Goal: Information Seeking & Learning: Learn about a topic

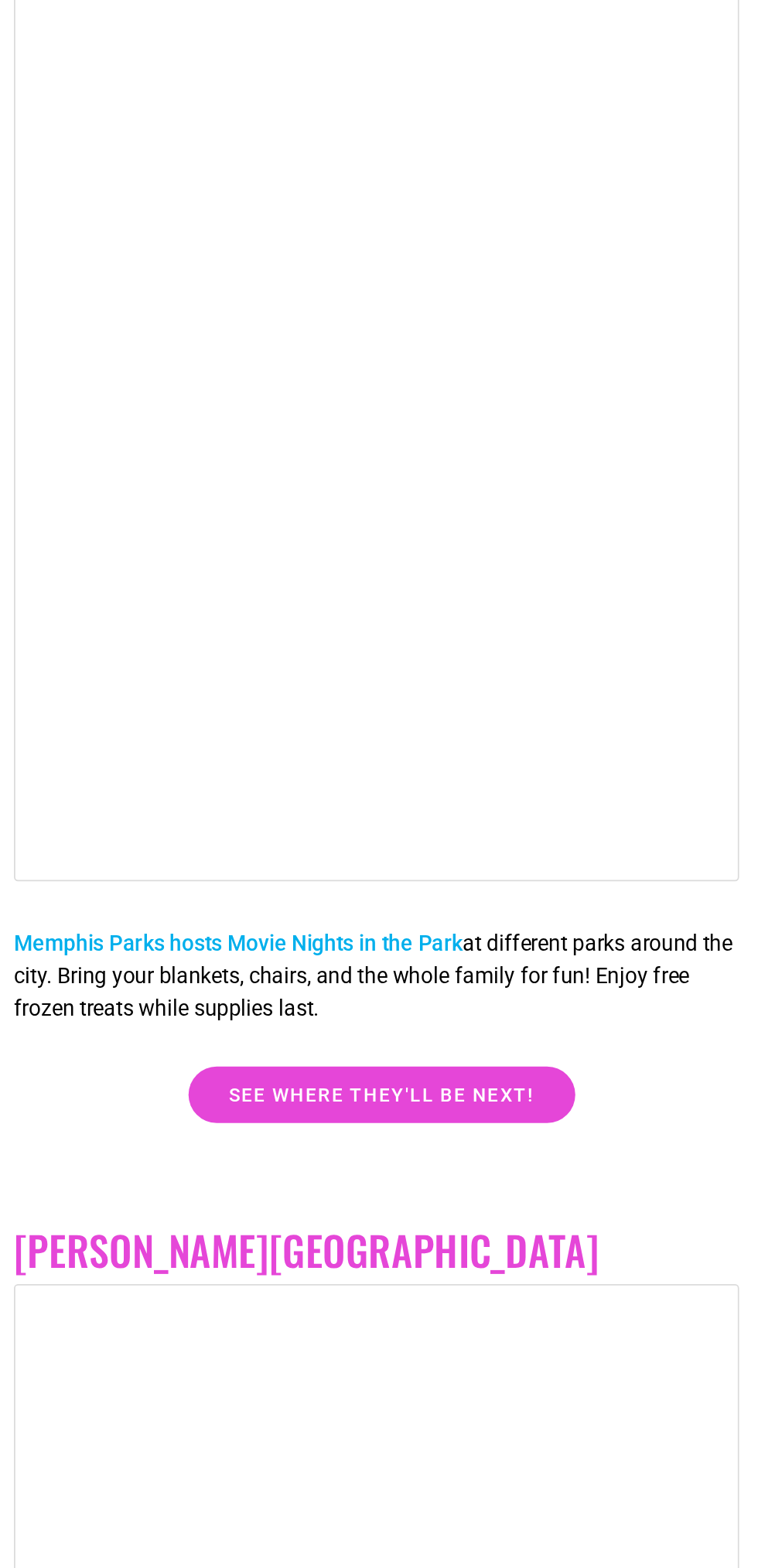
scroll to position [2091, 0]
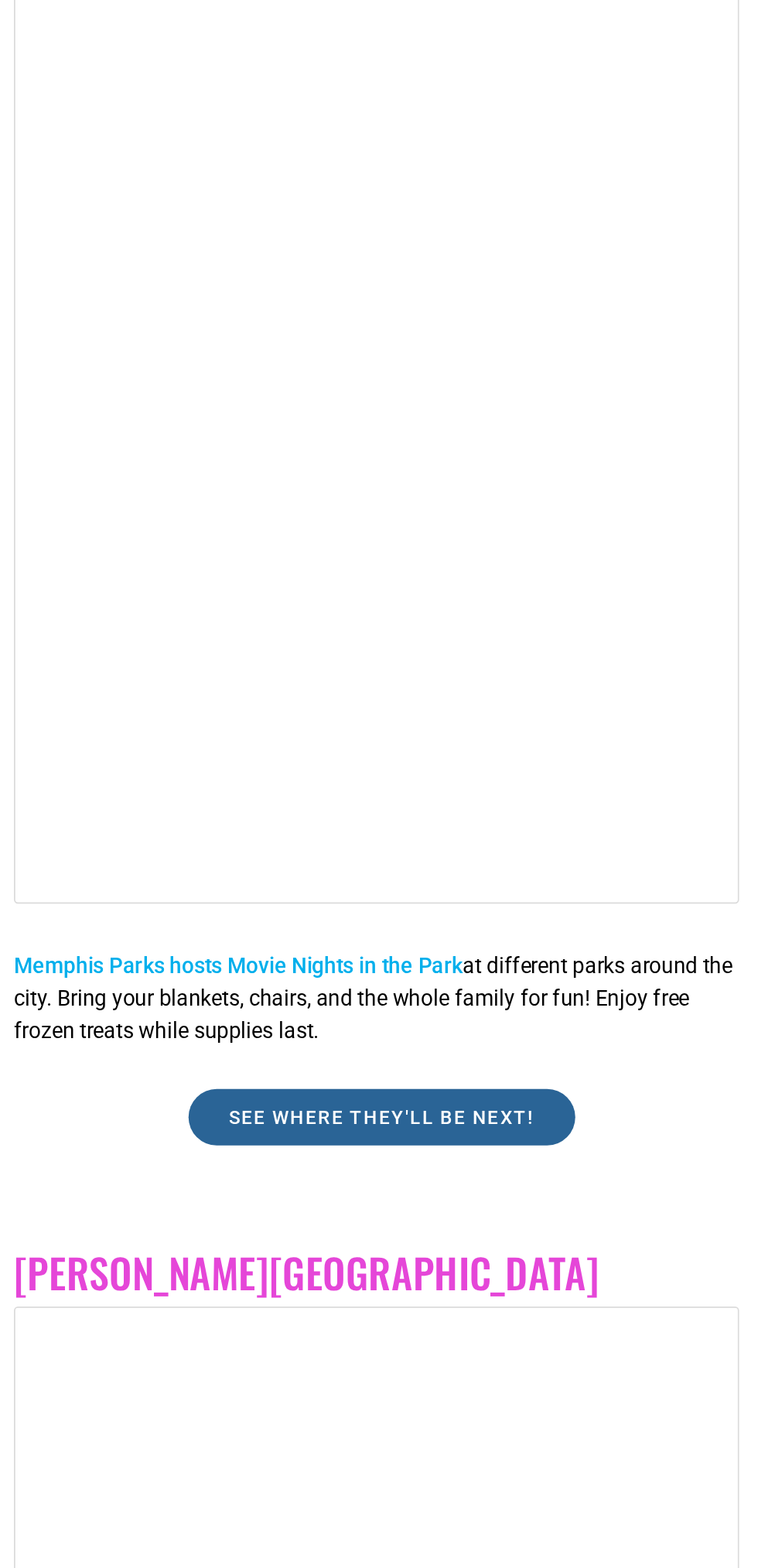
click at [424, 1090] on span "See where they'll be next!" at bounding box center [379, 1095] width 176 height 11
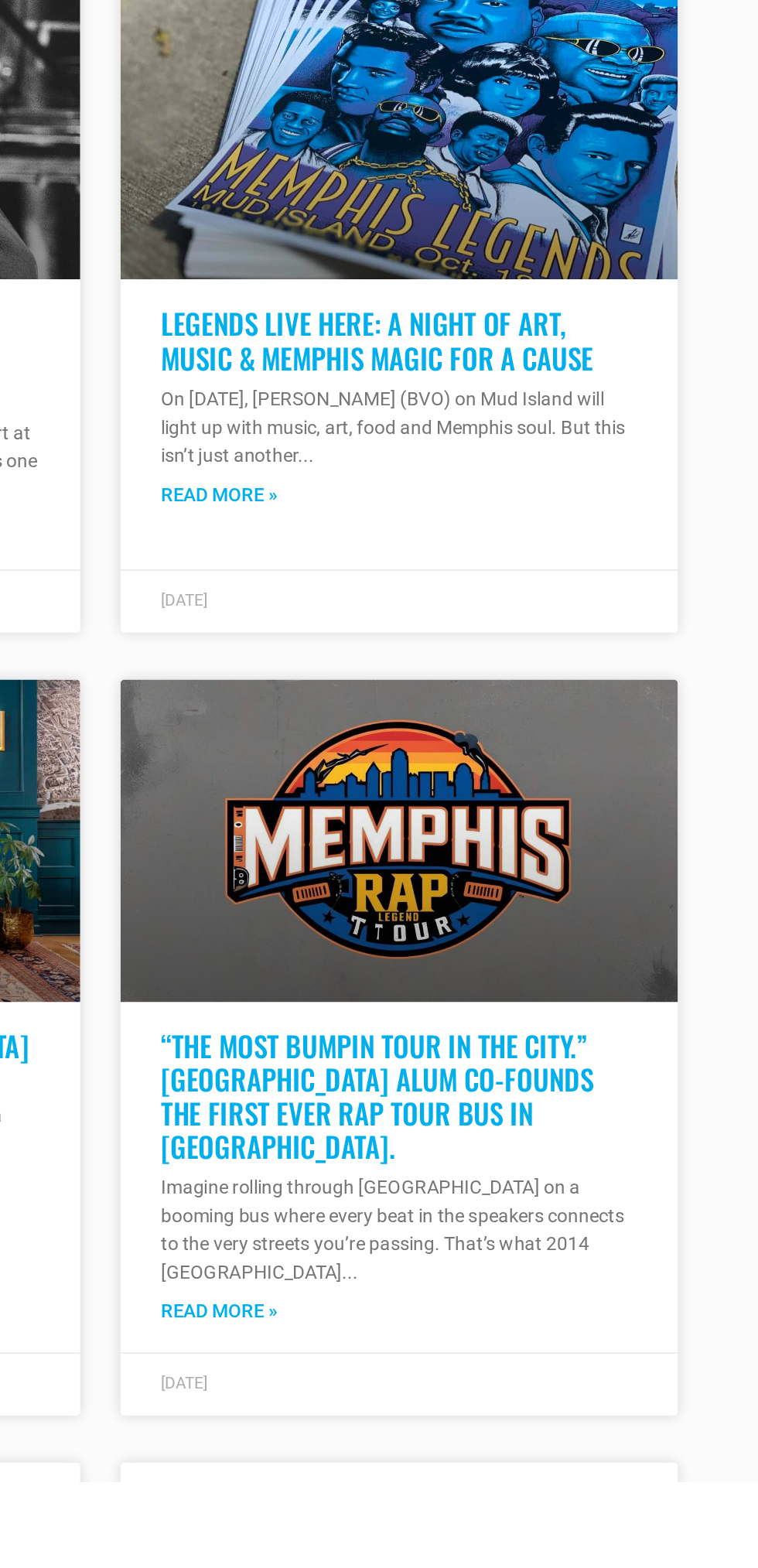
scroll to position [5013, 0]
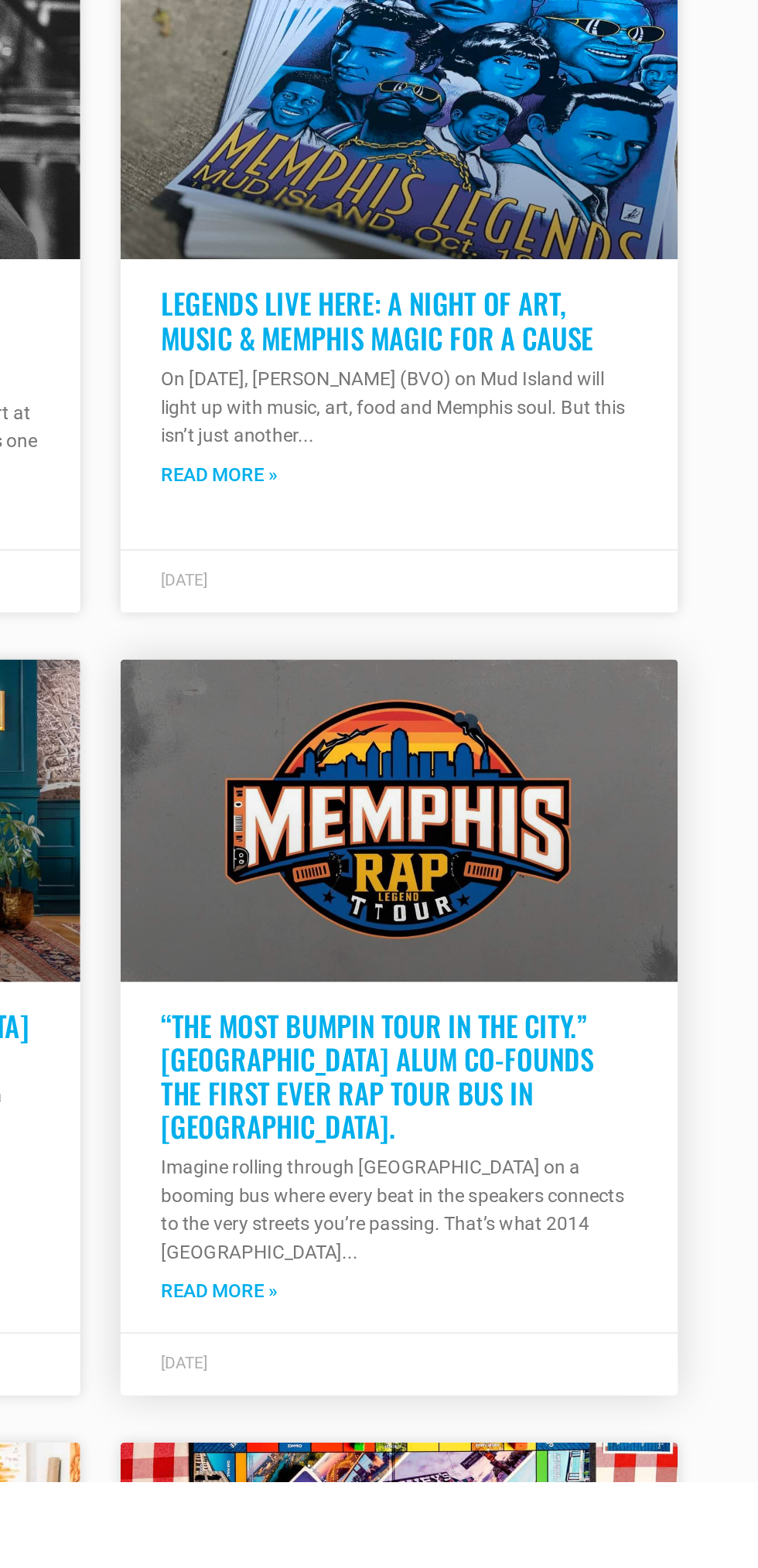
click at [447, 1450] on link "Read More »" at bounding box center [447, 1458] width 67 height 16
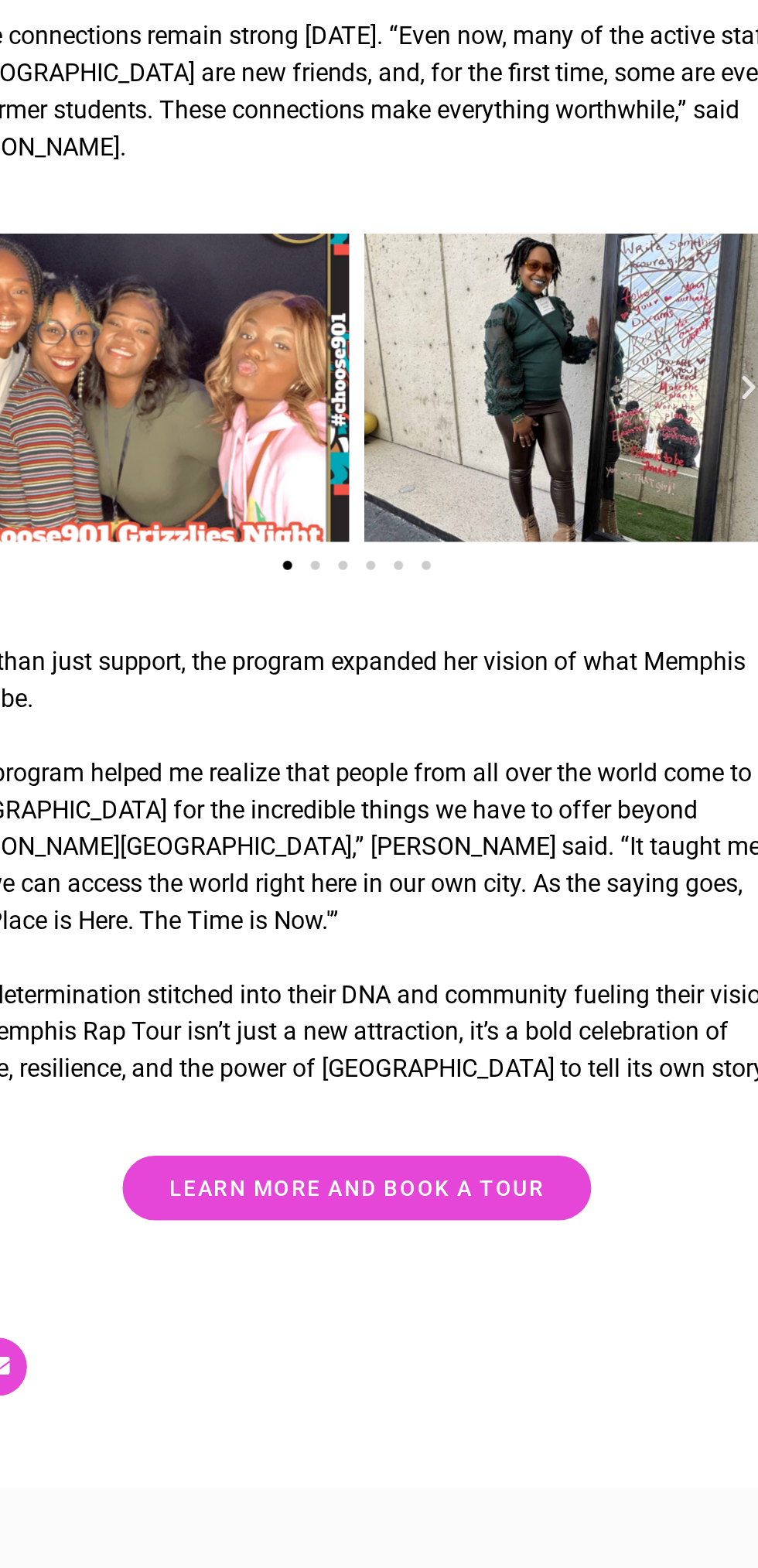
scroll to position [2465, 0]
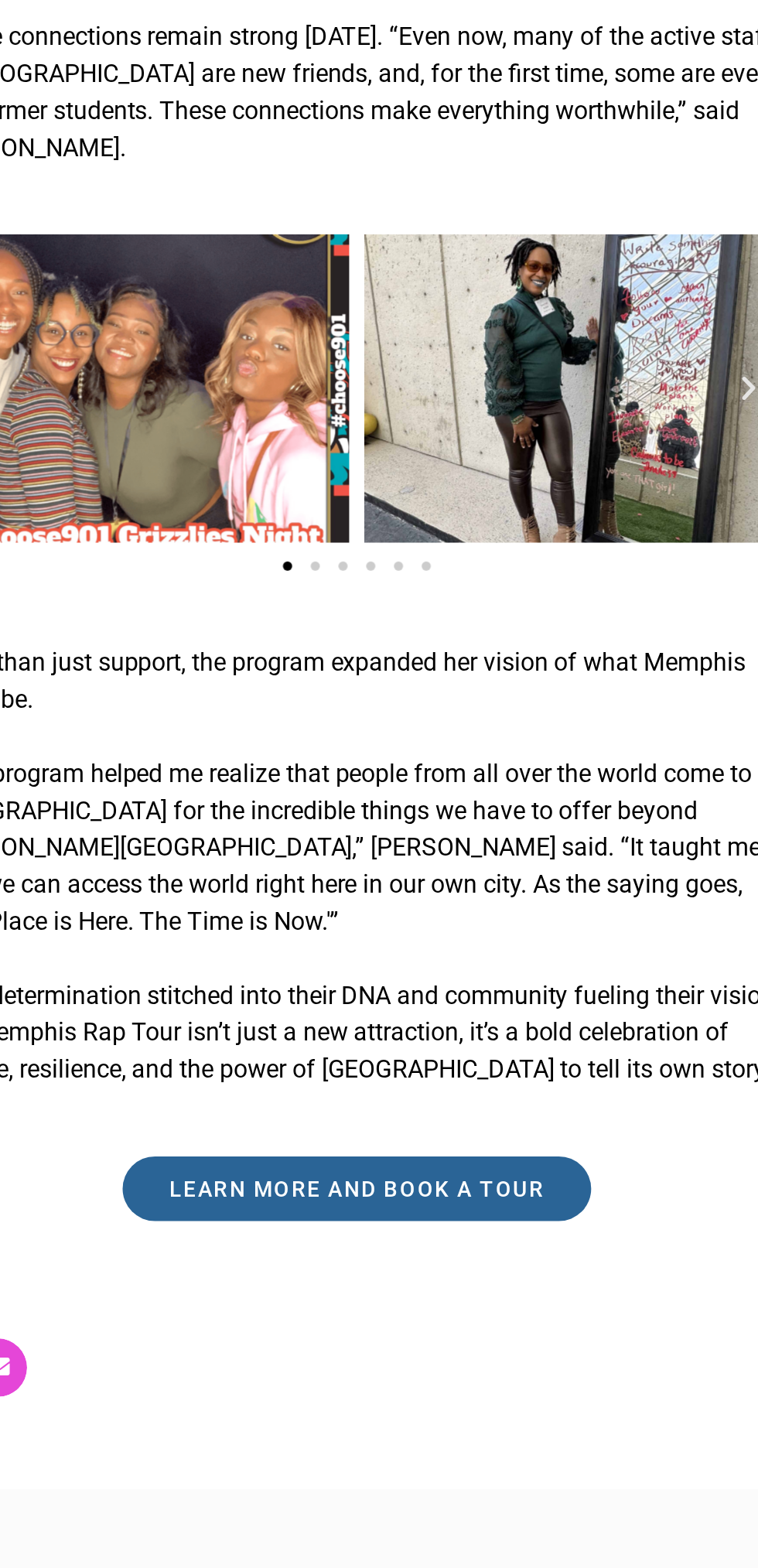
click at [407, 1362] on link "learn more and book a tour" at bounding box center [379, 1377] width 235 height 33
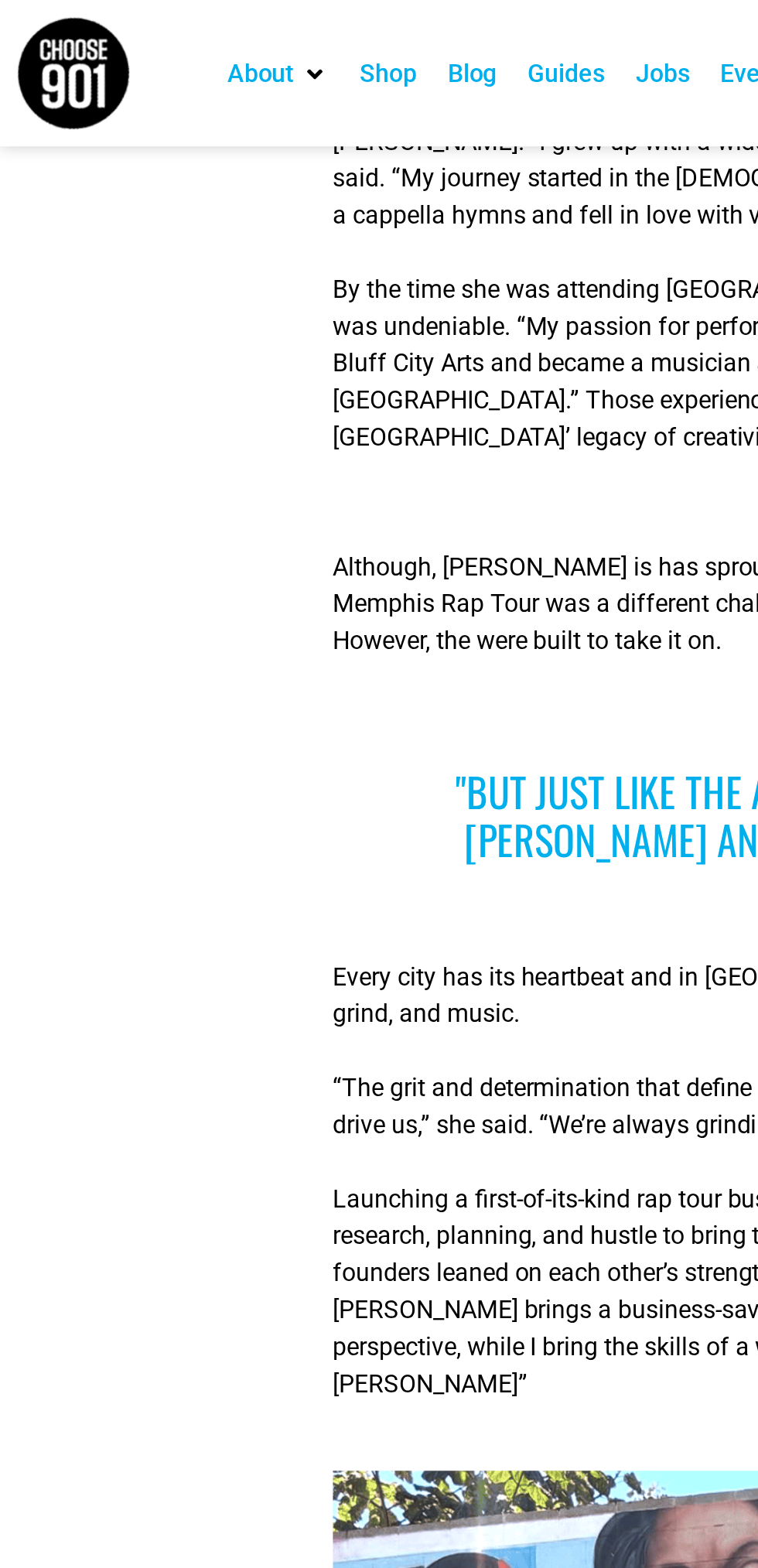
scroll to position [0, 0]
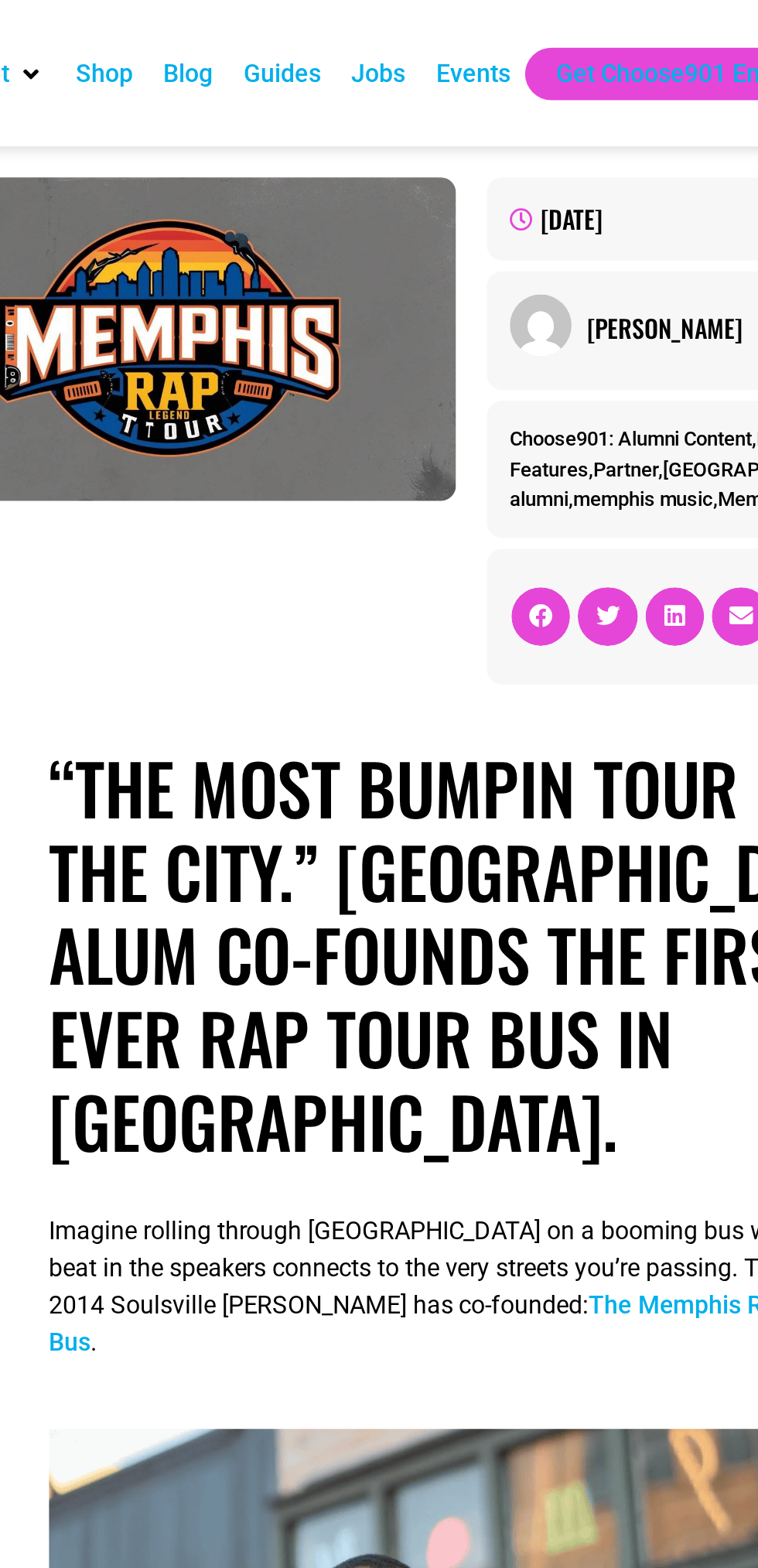
click at [381, 31] on div "Events" at bounding box center [379, 37] width 37 height 18
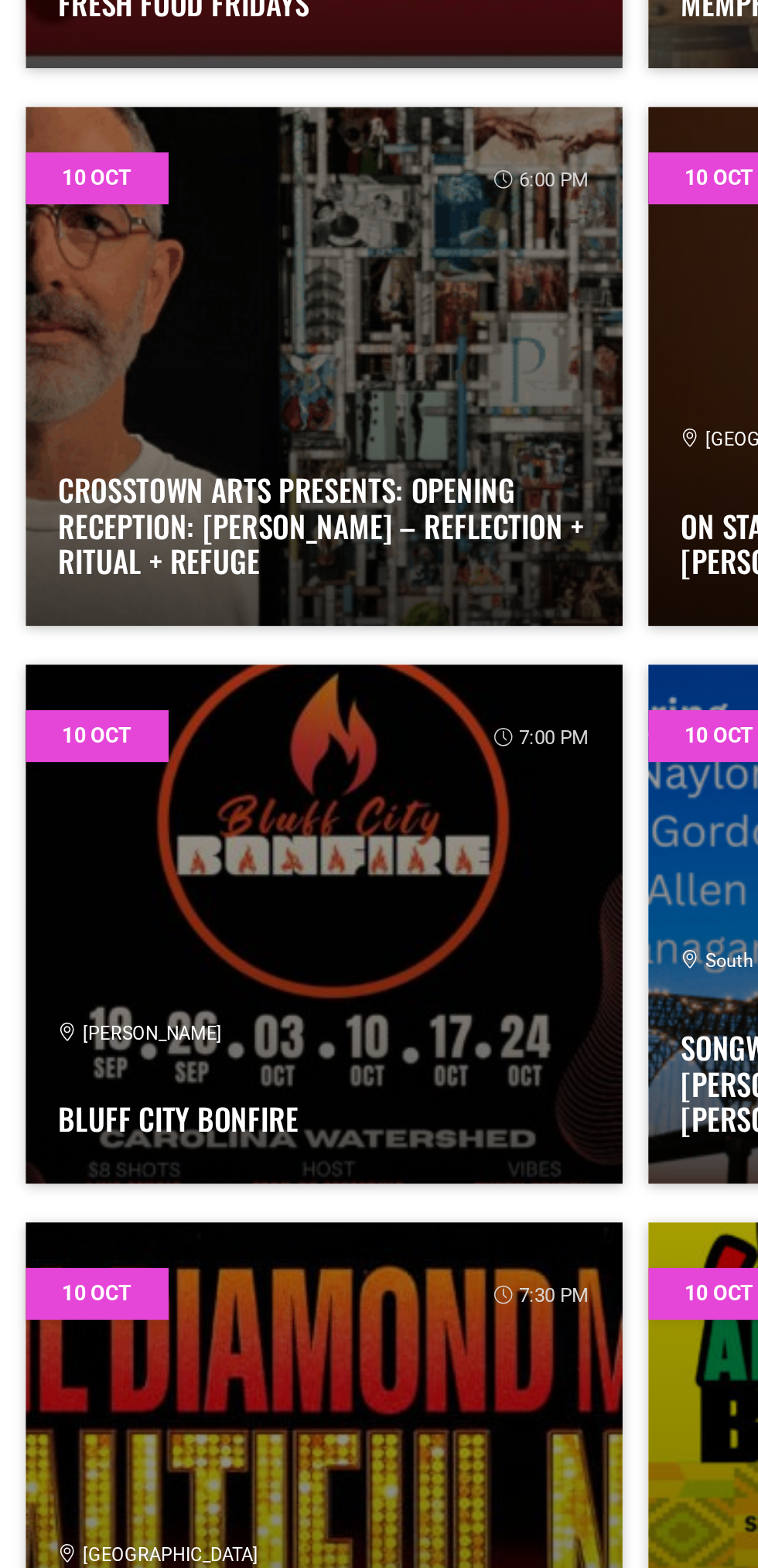
scroll to position [3776, 0]
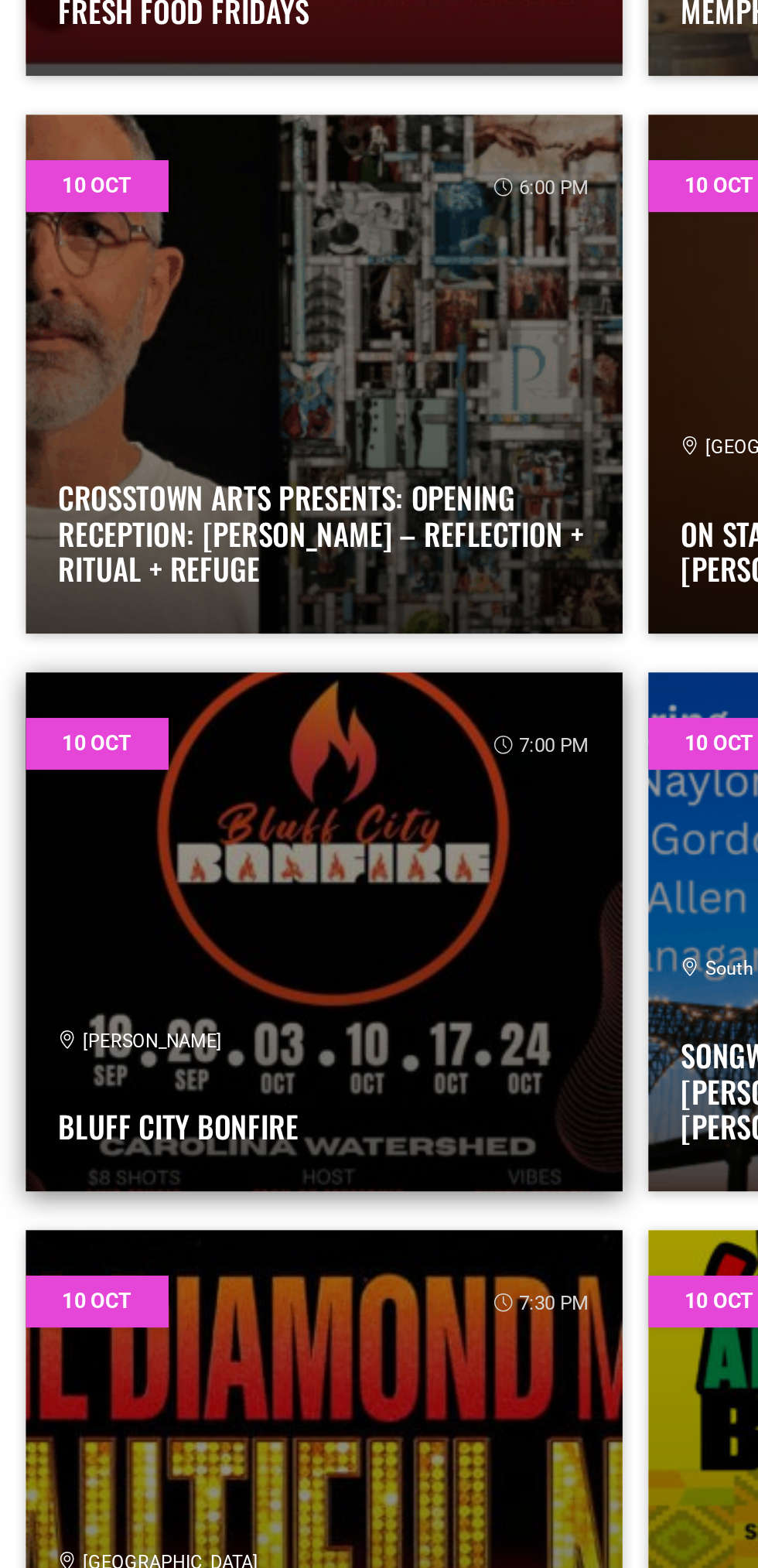
click at [176, 771] on div "Carolina Watershed Bluff City Bonfire" at bounding box center [193, 778] width 317 height 78
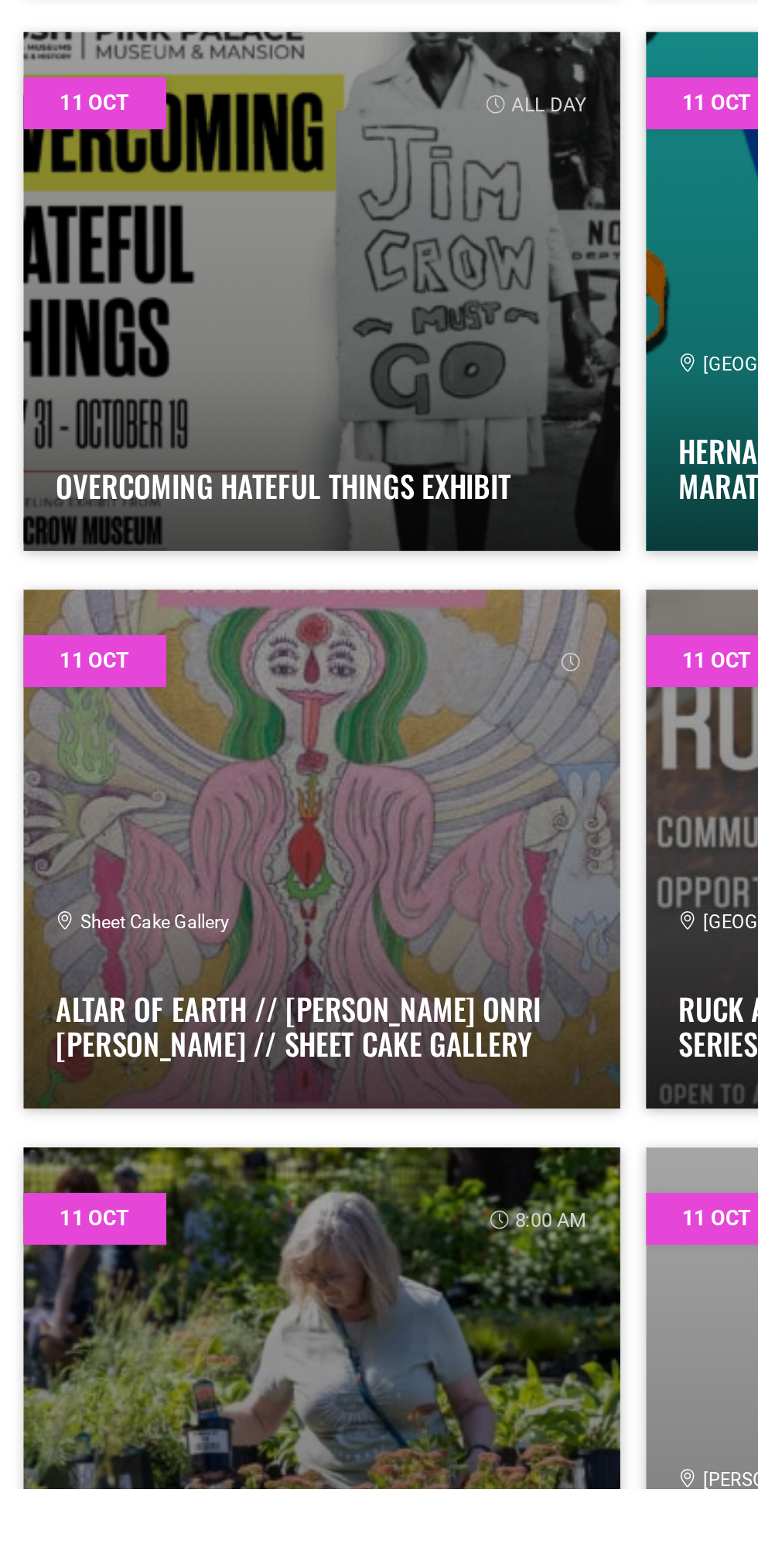
scroll to position [4937, 0]
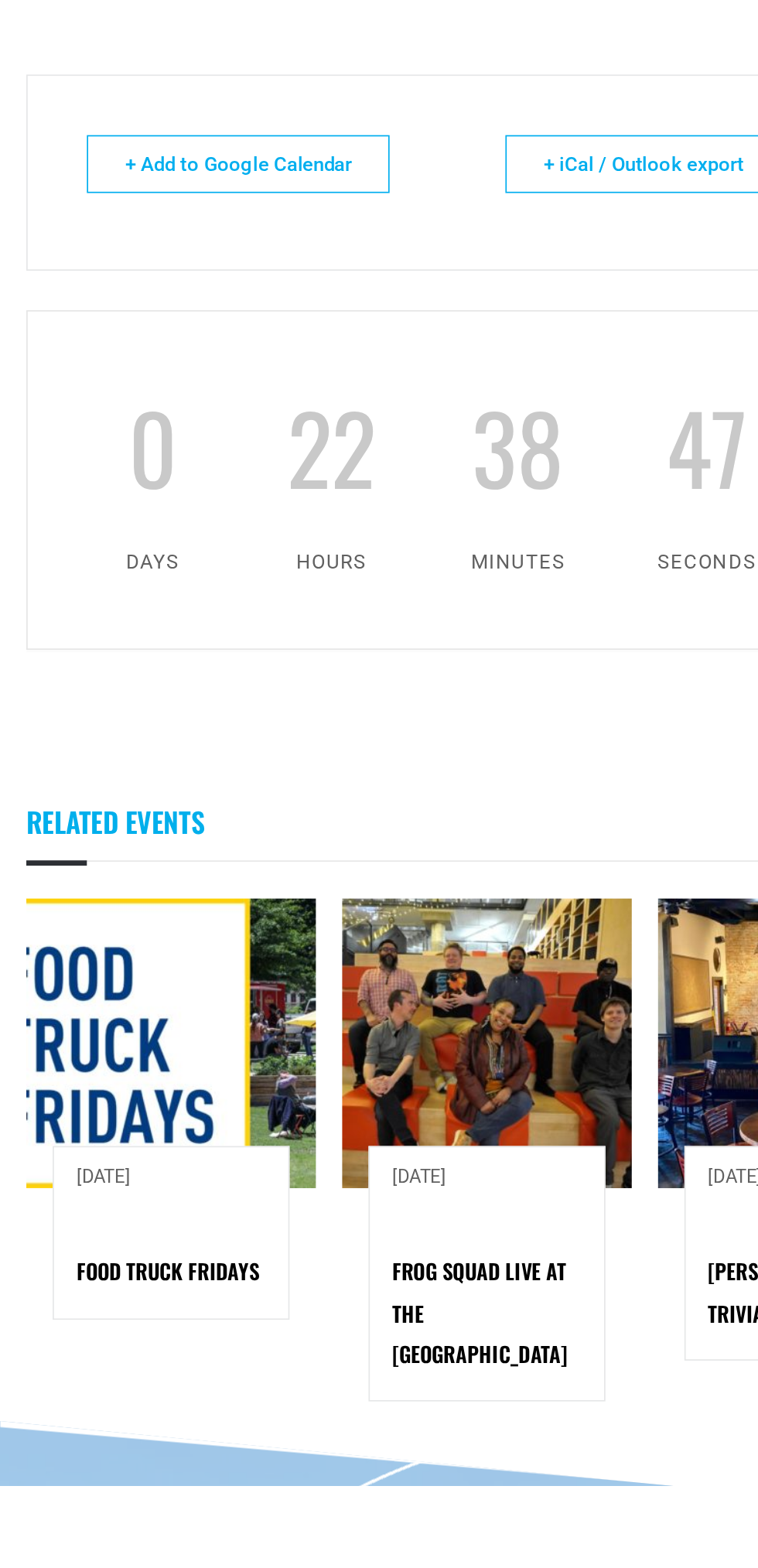
scroll to position [232, 0]
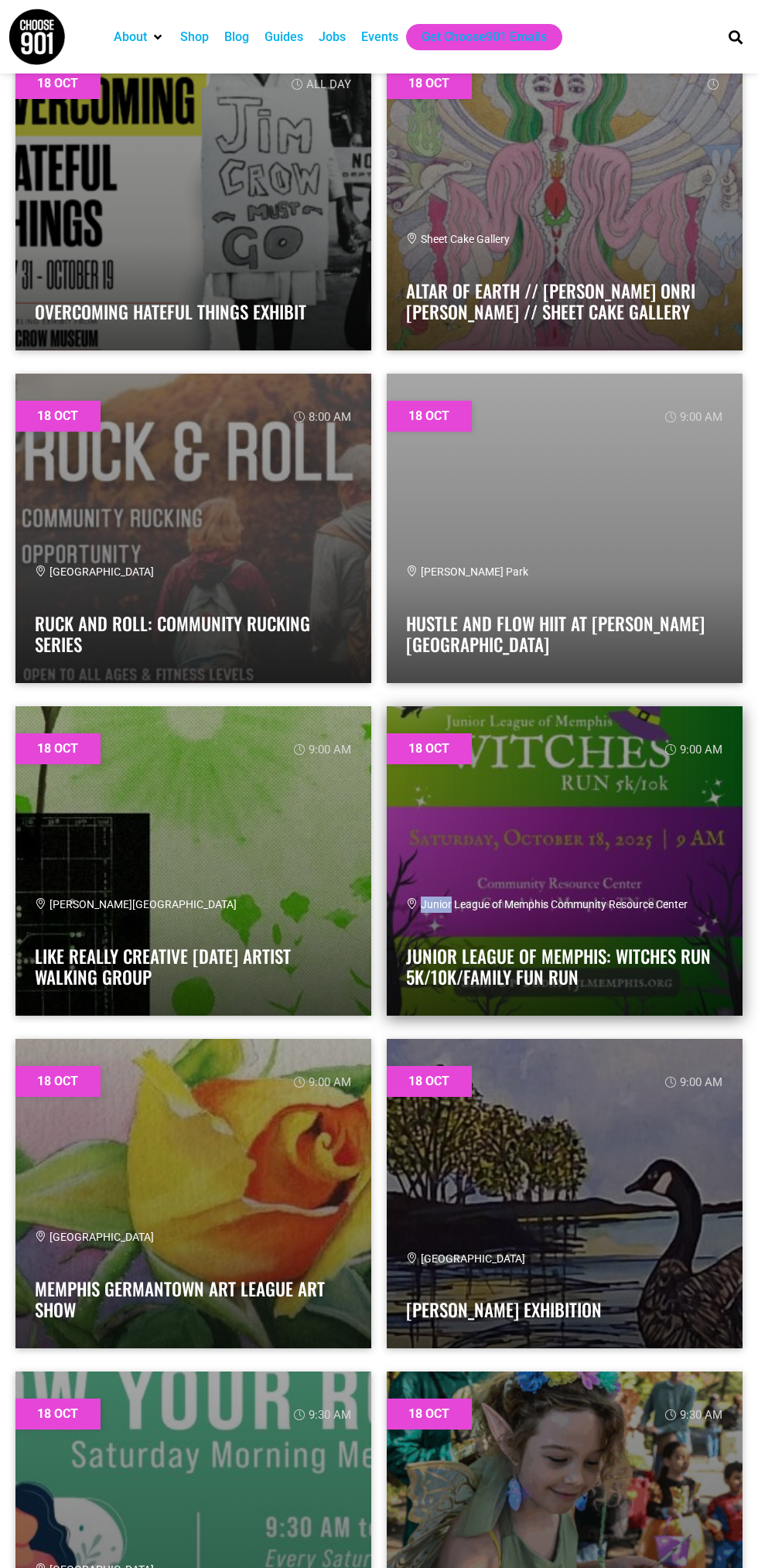
scroll to position [33213, 0]
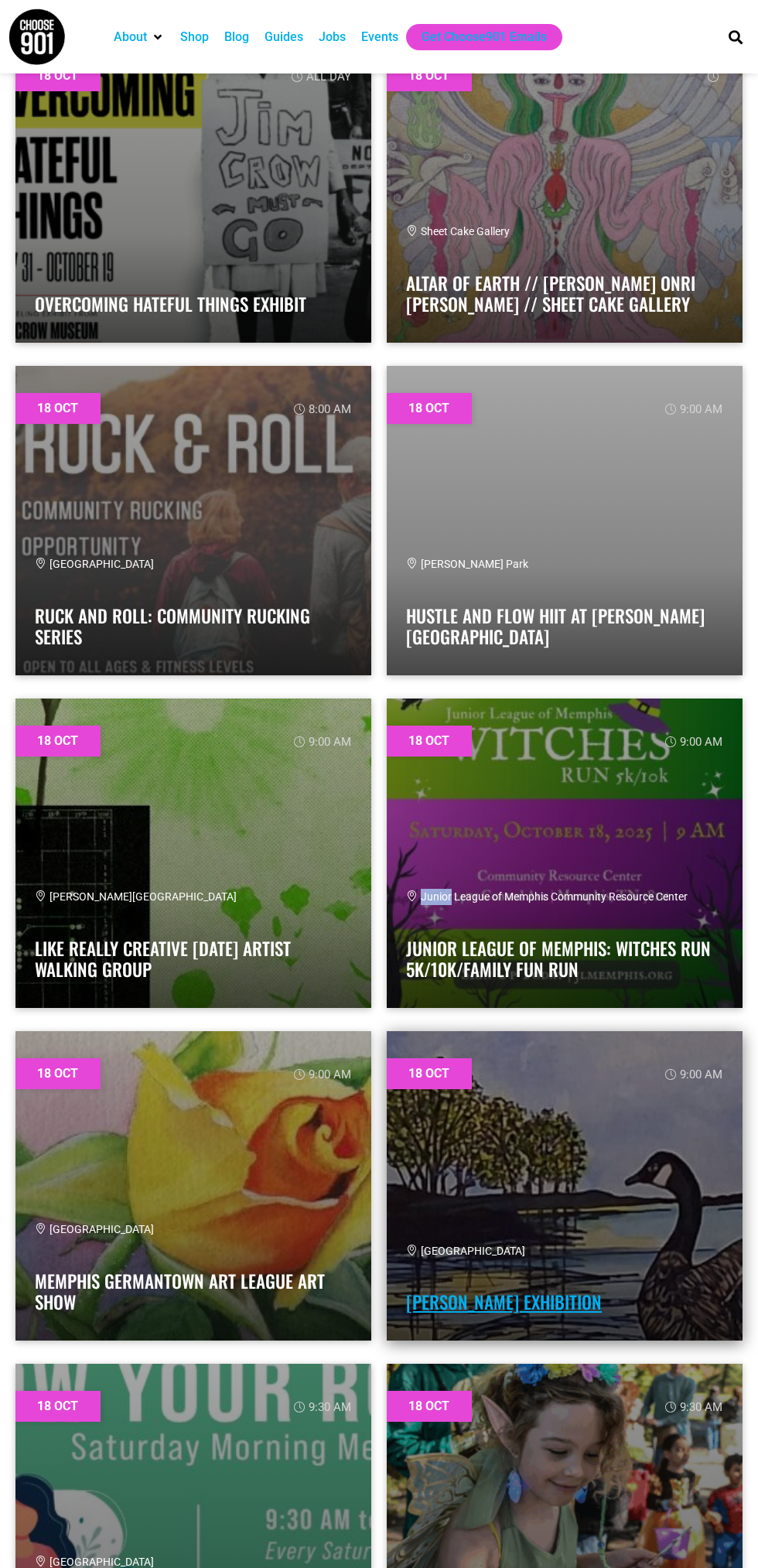
click at [521, 1297] on link "[PERSON_NAME] Exhibition" at bounding box center [504, 1301] width 196 height 26
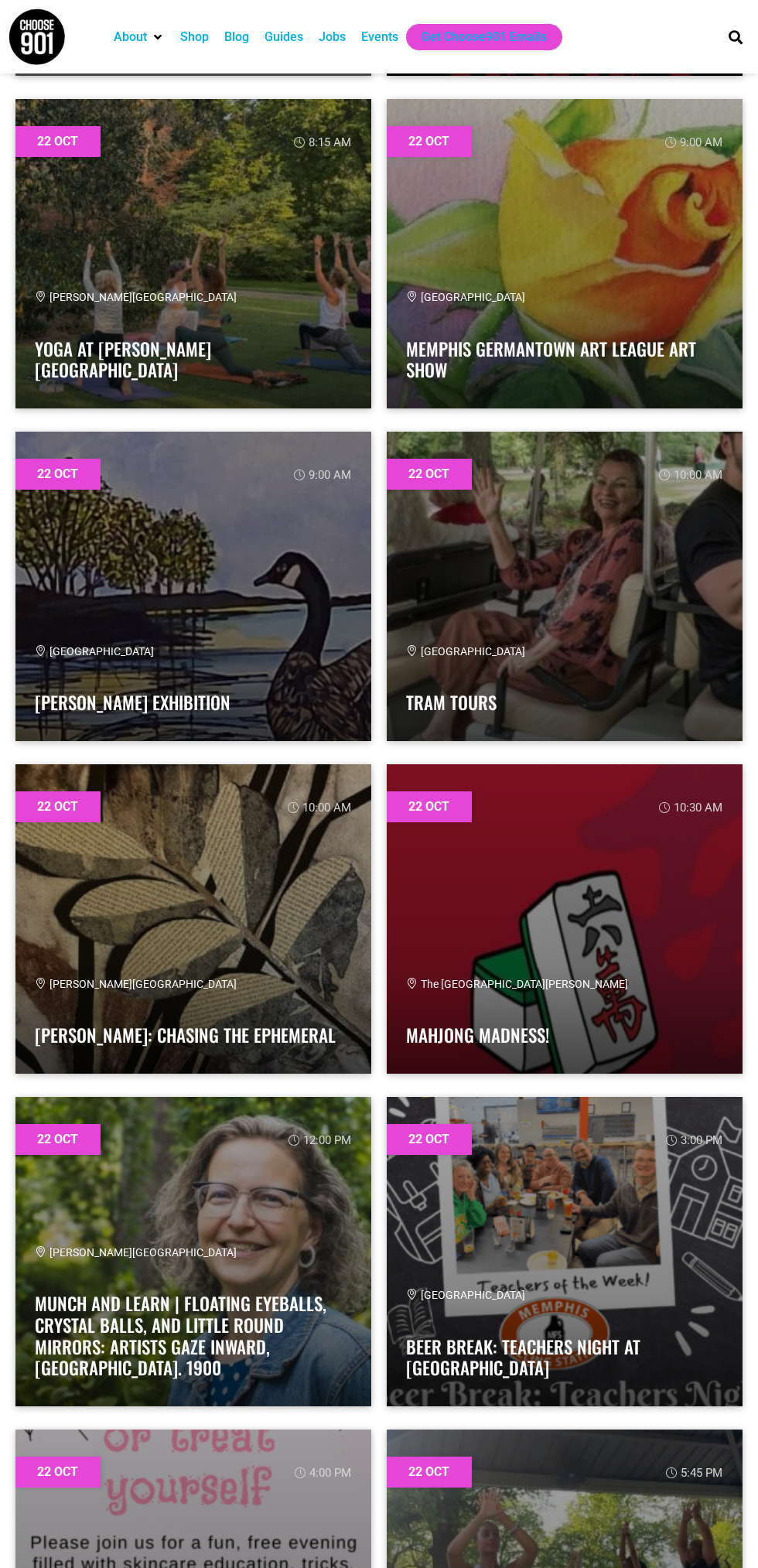
scroll to position [47126, 0]
